Goal: Transaction & Acquisition: Download file/media

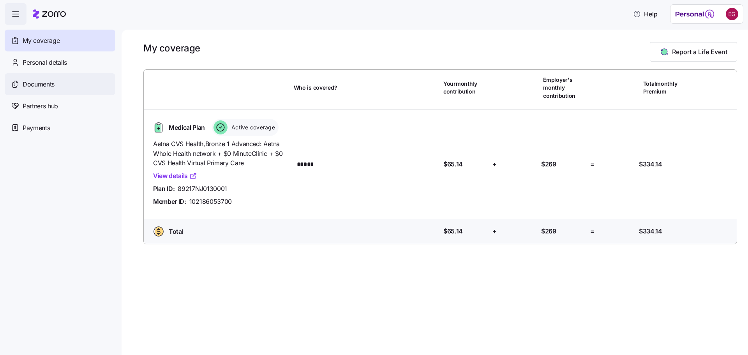
click at [69, 76] on div "Documents" at bounding box center [60, 84] width 111 height 22
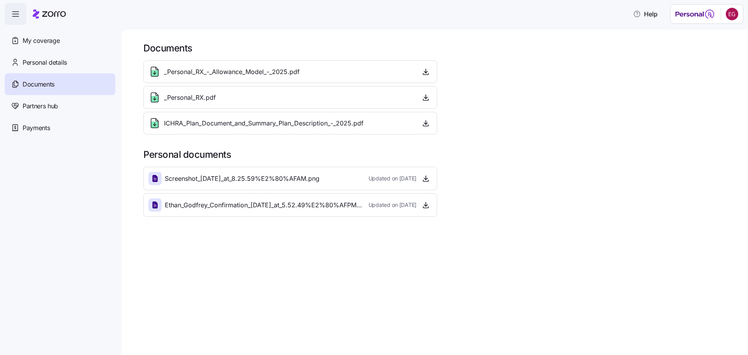
click at [215, 123] on span "ICHRA_Plan_Document_and_Summary_Plan_Description_-_2025.pdf" at bounding box center [263, 123] width 199 height 10
click at [425, 123] on icon "button" at bounding box center [425, 124] width 3 height 2
